Goal: Information Seeking & Learning: Learn about a topic

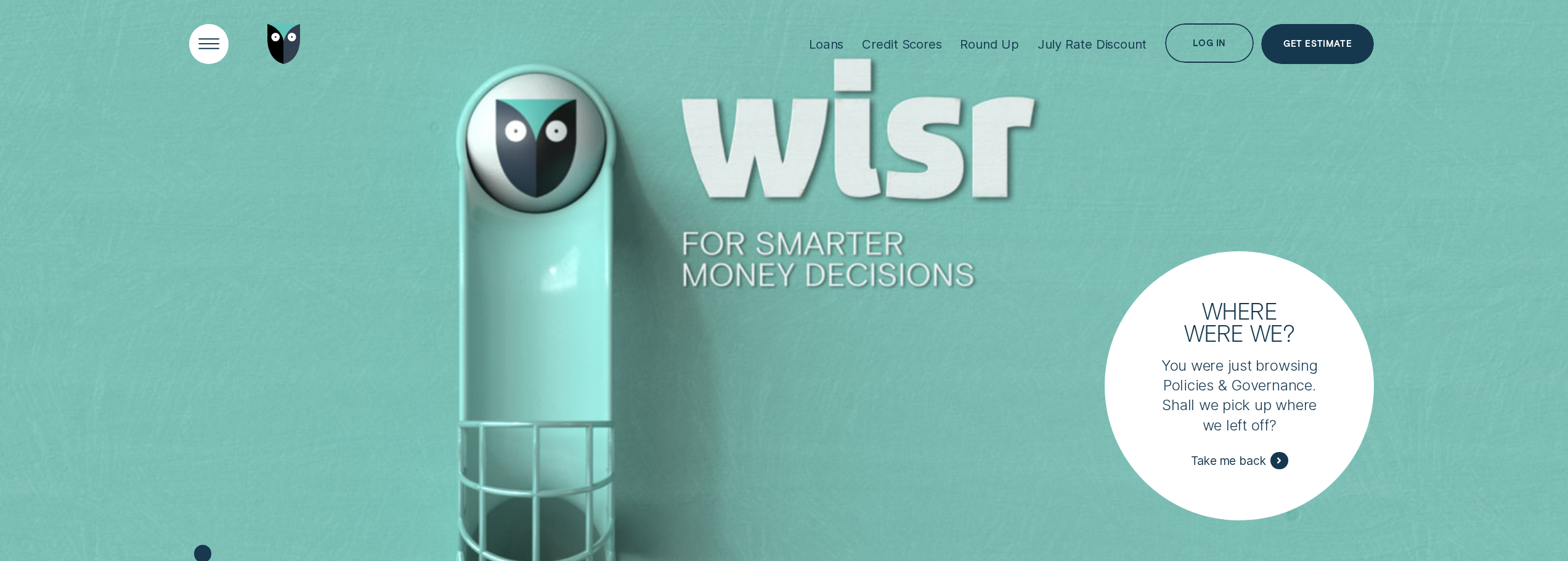
click at [200, 38] on div "Open Menu" at bounding box center [208, 44] width 56 height 56
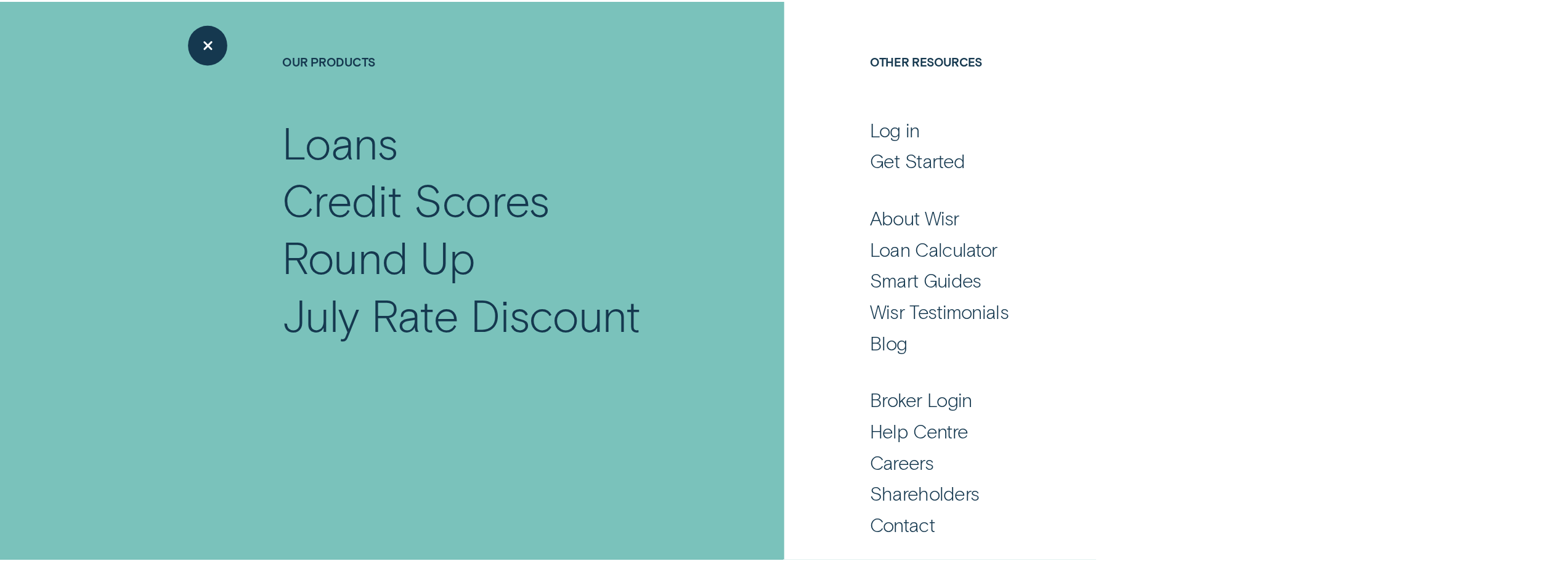
scroll to position [133, 0]
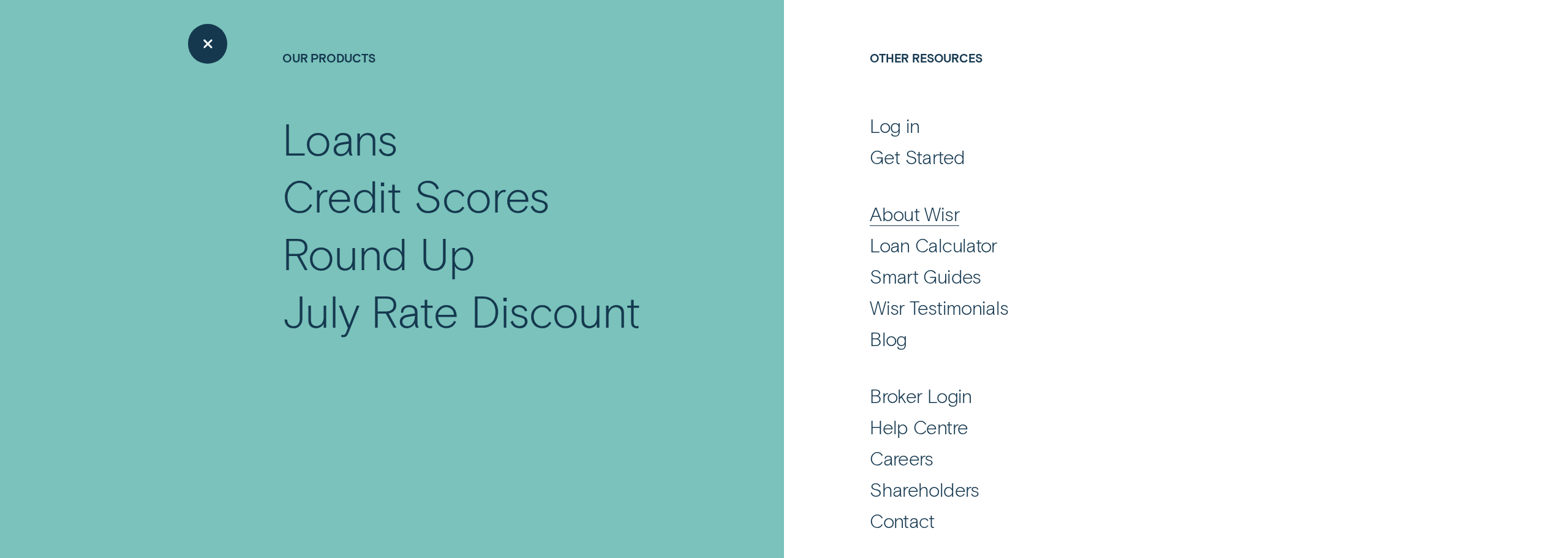
click at [916, 218] on div "About Wisr" at bounding box center [914, 213] width 89 height 24
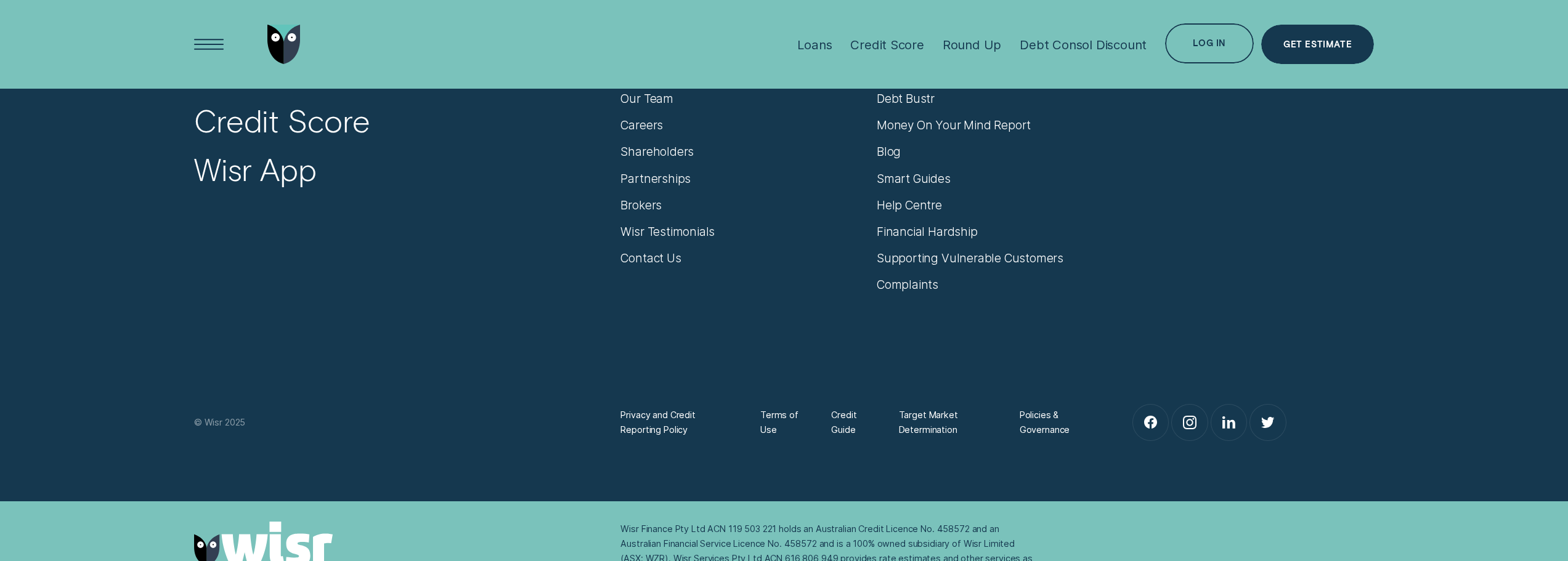
scroll to position [9026, 0]
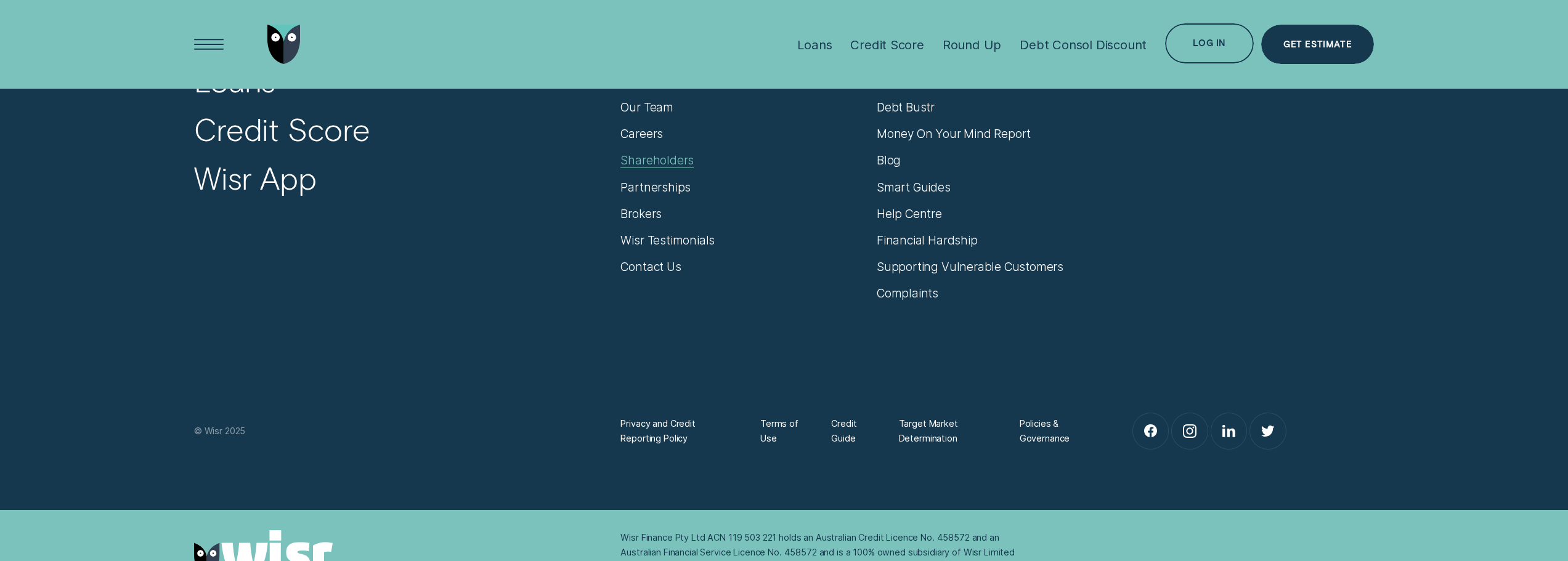
click at [655, 158] on div "Shareholders" at bounding box center [657, 160] width 73 height 15
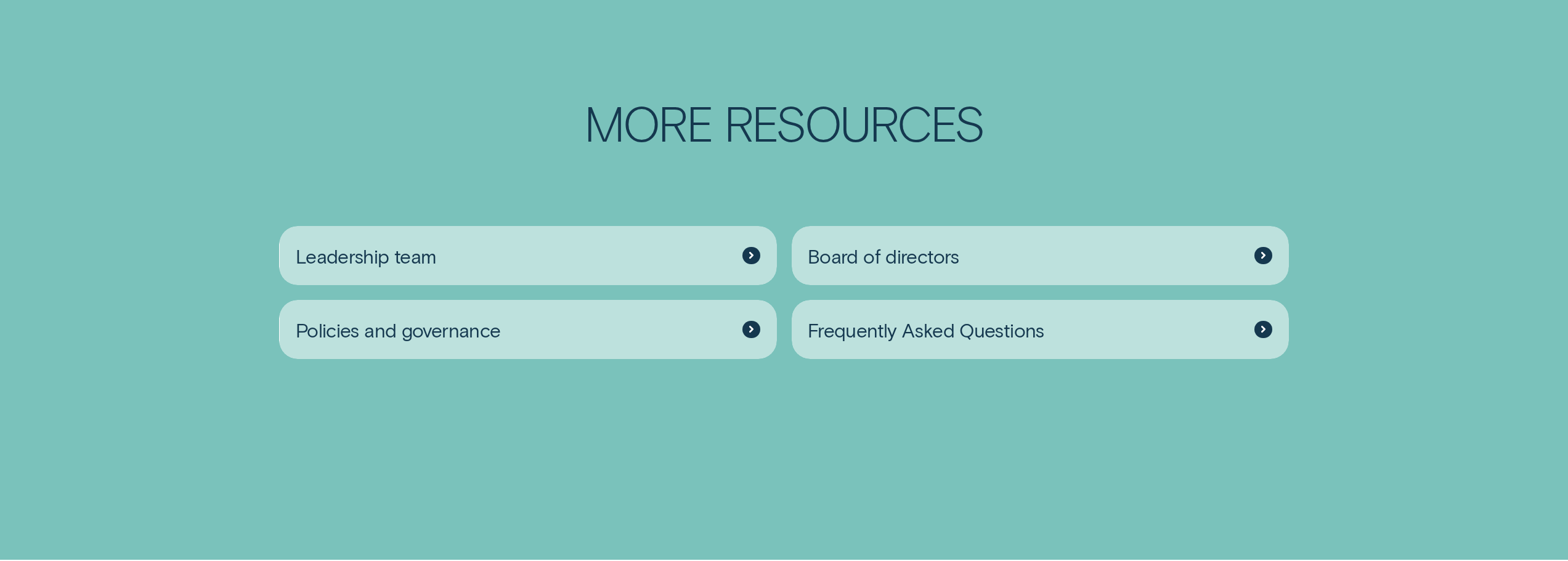
scroll to position [2218, 0]
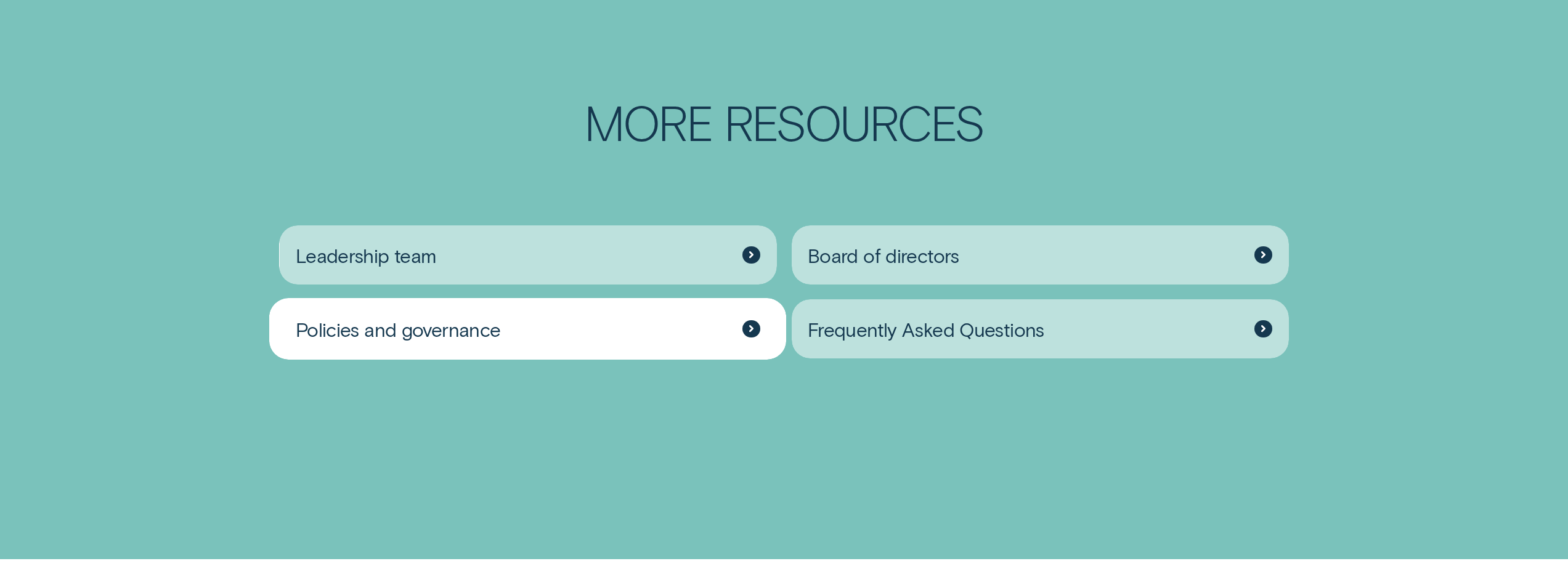
click at [412, 317] on span "Policies and governance" at bounding box center [398, 329] width 205 height 24
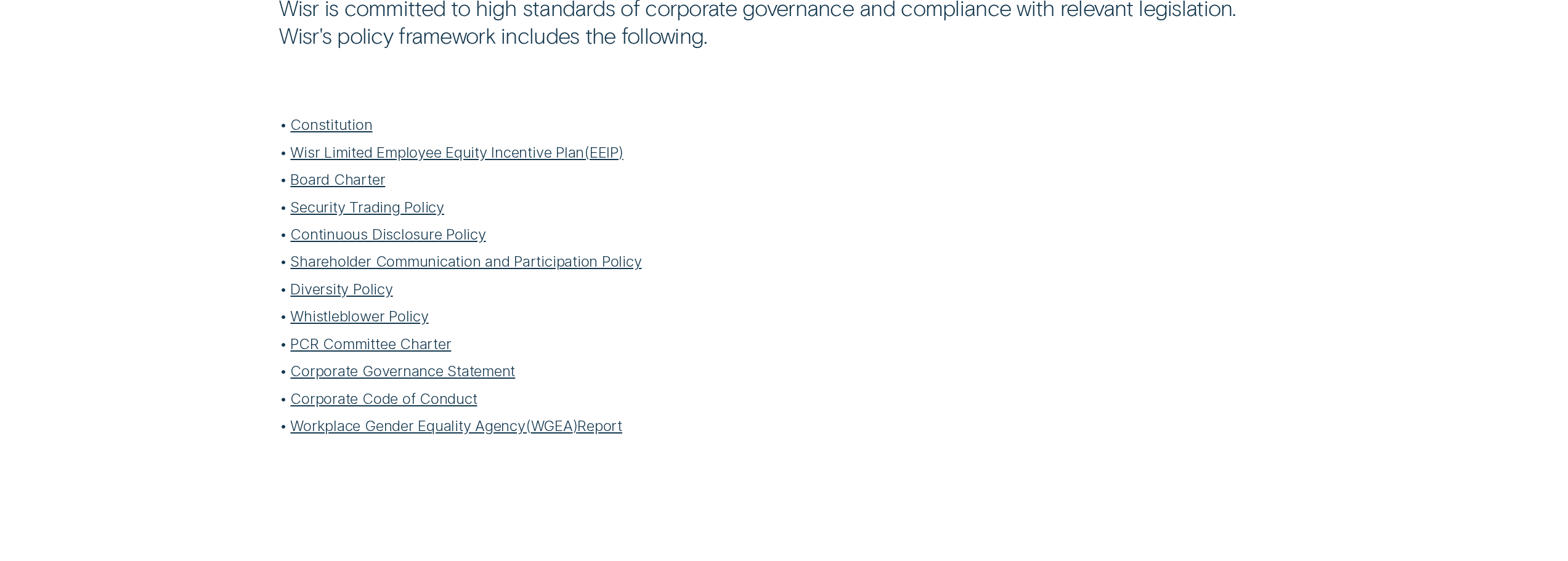
scroll to position [554, 0]
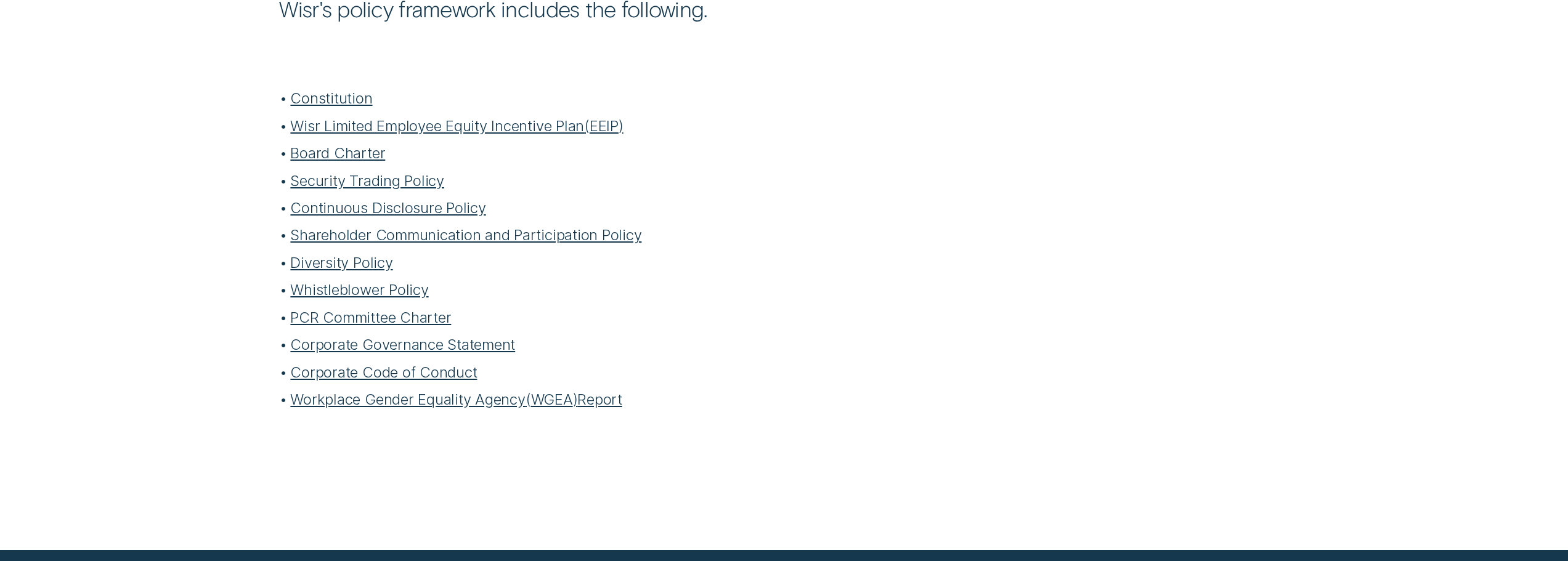
click at [465, 346] on link "Corporate Governance Statement" at bounding box center [402, 345] width 225 height 18
